Goal: Information Seeking & Learning: Check status

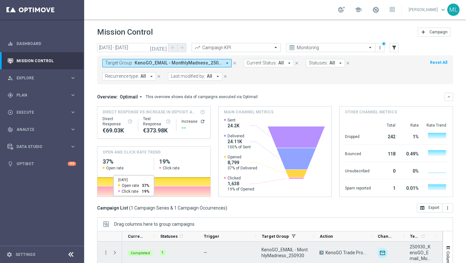
scroll to position [74, 0]
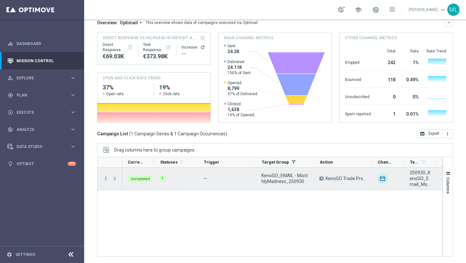
click at [106, 176] on icon "more_vert" at bounding box center [106, 179] width 6 height 6
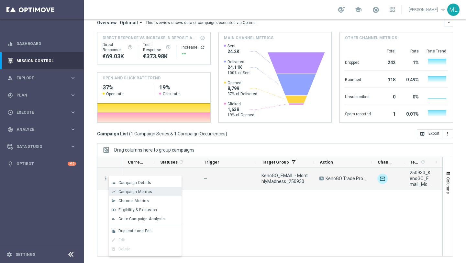
click at [136, 192] on span "Campaign Metrics" at bounding box center [136, 191] width 34 height 5
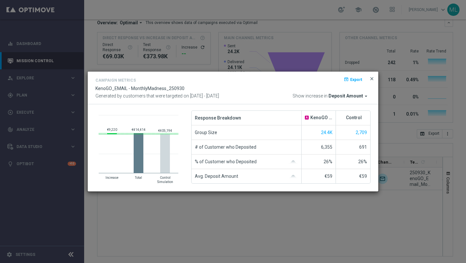
click at [370, 78] on span "close" at bounding box center [372, 78] width 5 height 5
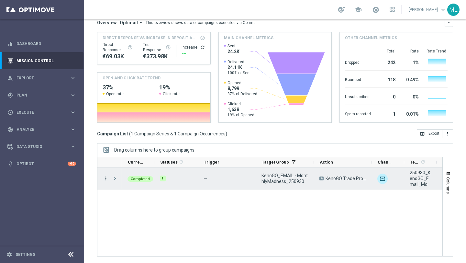
click at [104, 177] on icon "more_vert" at bounding box center [106, 179] width 6 height 6
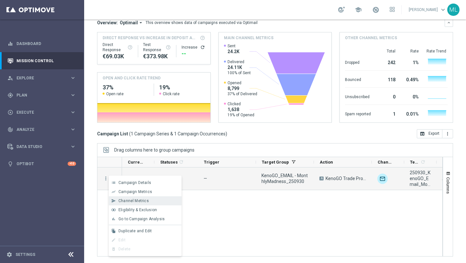
click at [137, 199] on span "Channel Metrics" at bounding box center [134, 201] width 30 height 5
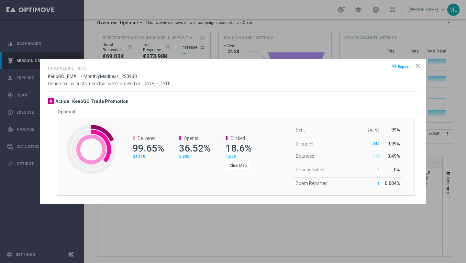
click at [417, 66] on icon "icon" at bounding box center [417, 65] width 3 height 3
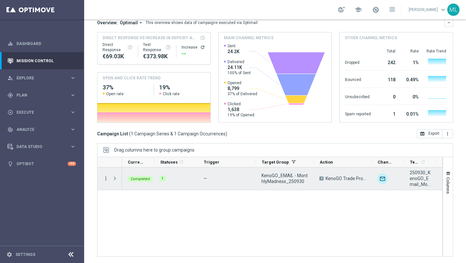
click at [106, 178] on icon "more_vert" at bounding box center [106, 179] width 6 height 6
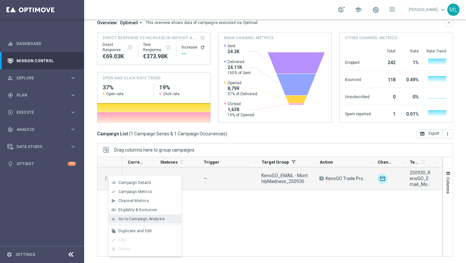
click at [134, 217] on span "Go to Campaign Analysis" at bounding box center [142, 219] width 46 height 5
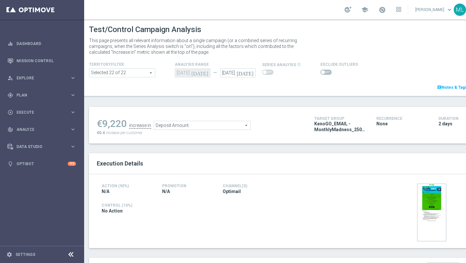
click at [225, 126] on span "Deposit Amount" at bounding box center [202, 125] width 97 height 8
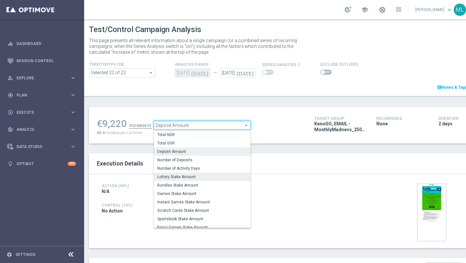
click at [188, 175] on span "Lottery Stake Amount" at bounding box center [202, 176] width 90 height 5
type input "Lottery Stake Amount"
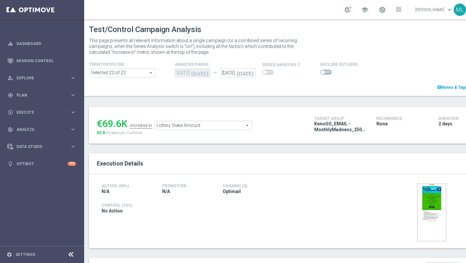
click at [329, 71] on span at bounding box center [326, 72] width 11 height 5
click at [329, 71] on input "checkbox" at bounding box center [326, 72] width 11 height 5
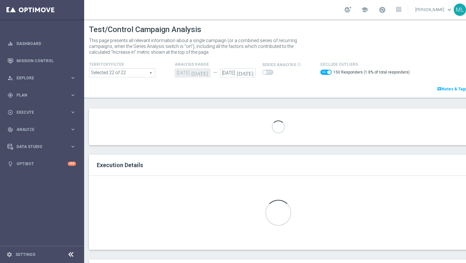
click at [322, 73] on span at bounding box center [326, 72] width 11 height 5
click at [322, 73] on input "checkbox" at bounding box center [326, 72] width 11 height 5
checkbox input "false"
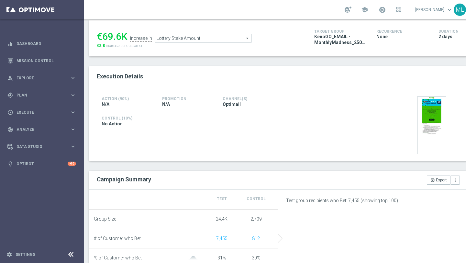
scroll to position [97, 0]
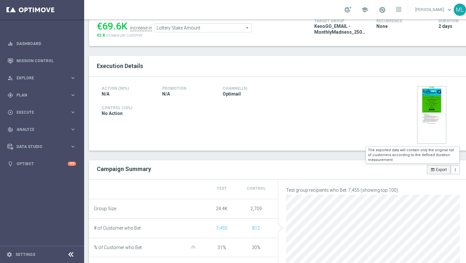
click at [436, 170] on button "open_in_browser Export" at bounding box center [439, 169] width 24 height 9
